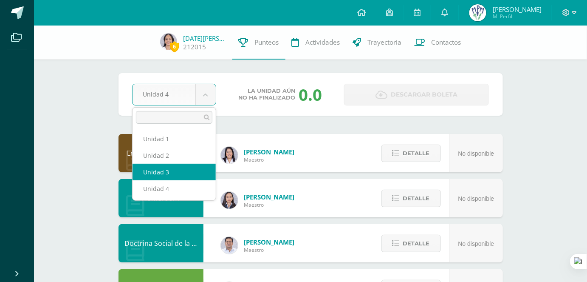
select select "Unidad 3"
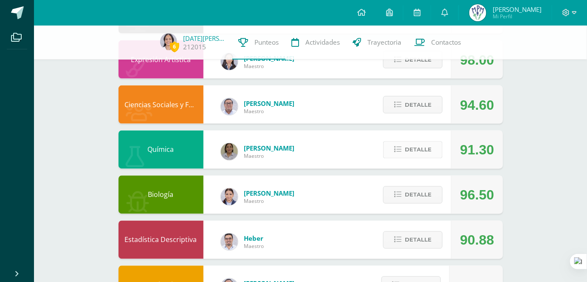
scroll to position [407, 0]
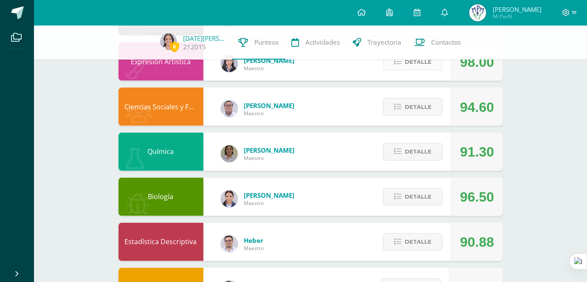
click at [400, 65] on icon at bounding box center [397, 61] width 7 height 7
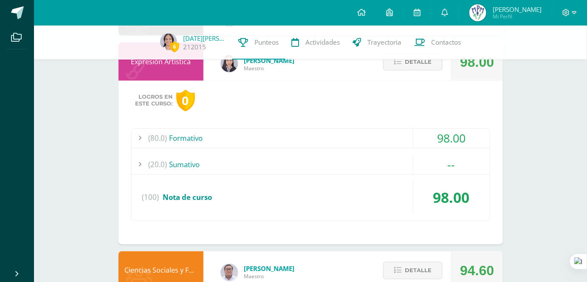
click at [381, 159] on div "(20.0) [GEOGRAPHIC_DATA]" at bounding box center [311, 164] width 358 height 19
